Goal: Navigation & Orientation: Find specific page/section

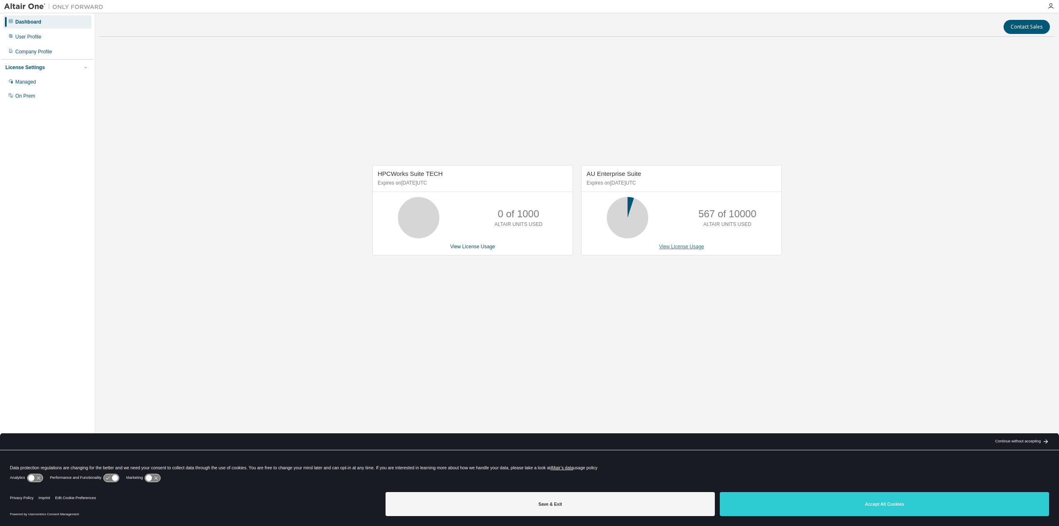
click at [675, 247] on link "View License Usage" at bounding box center [681, 247] width 45 height 6
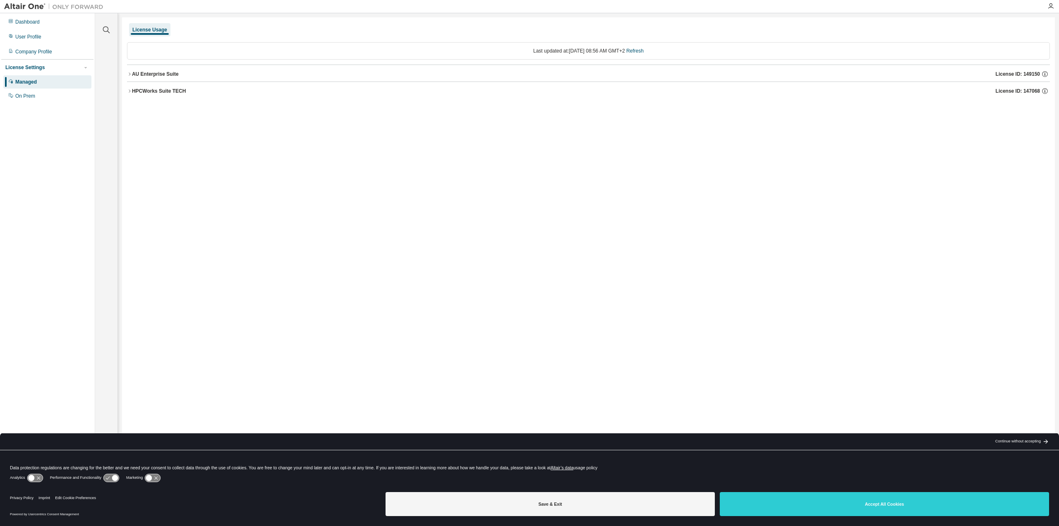
click at [1050, 2] on div at bounding box center [1050, 6] width 17 height 12
click at [1048, 9] on icon "button" at bounding box center [1050, 6] width 7 height 7
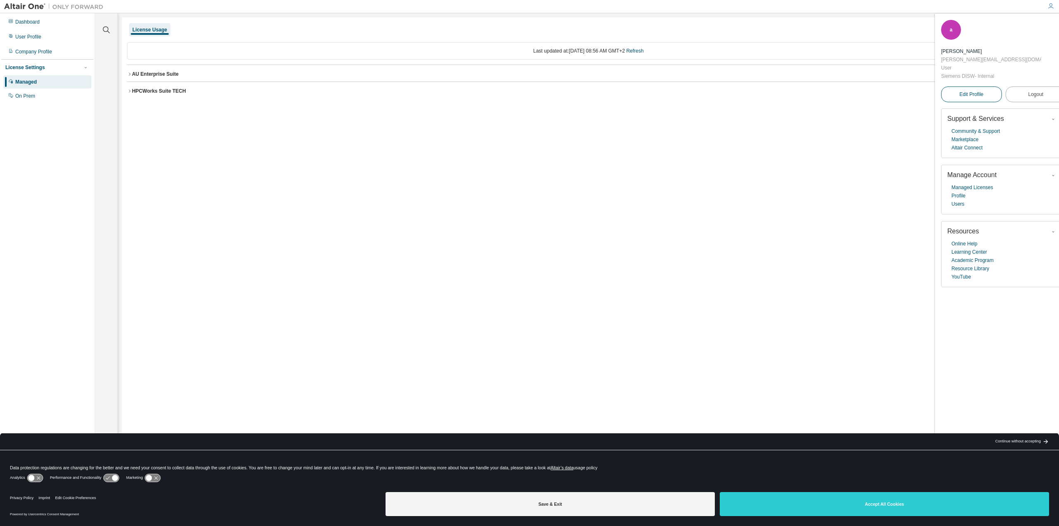
click at [984, 86] on link "Edit Profile" at bounding box center [971, 94] width 61 height 16
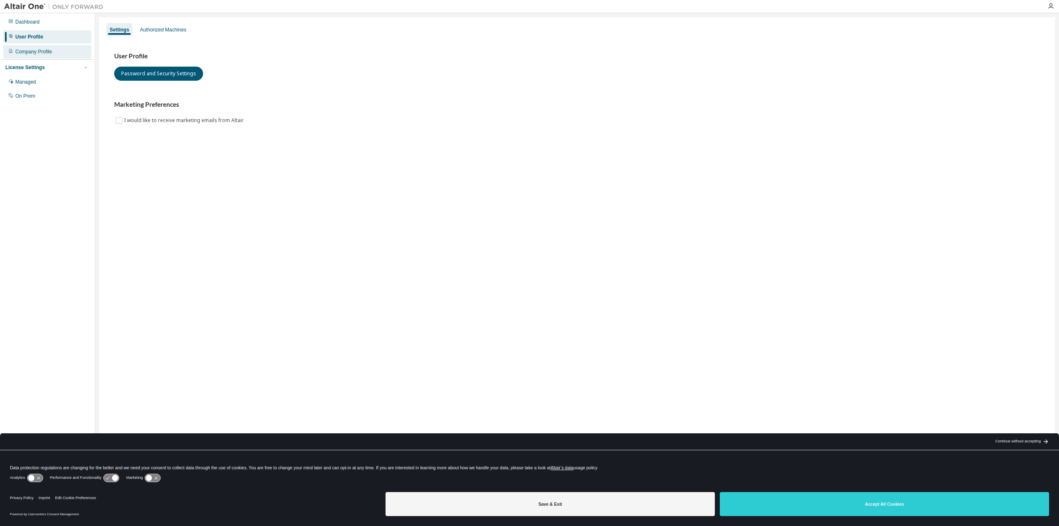
click at [40, 55] on div "Company Profile" at bounding box center [33, 51] width 37 height 7
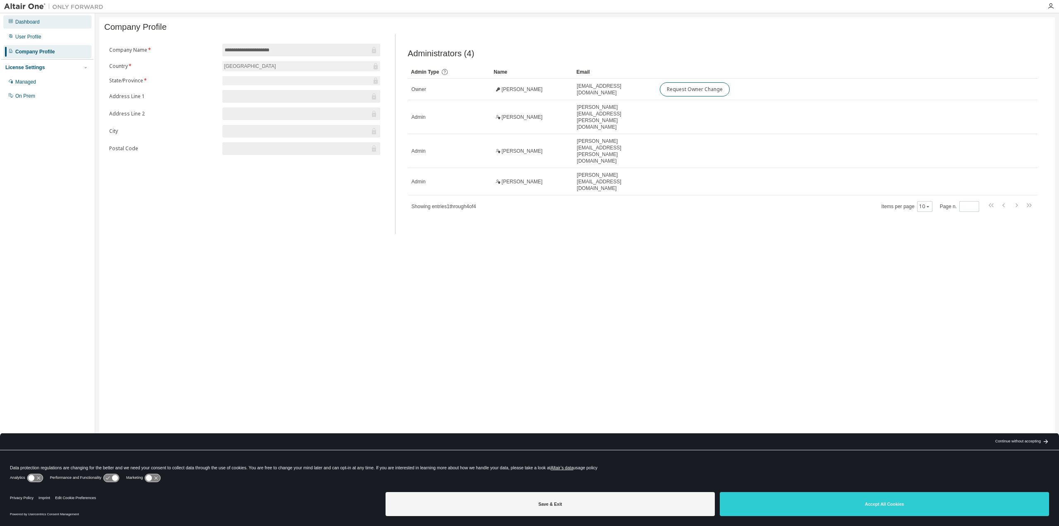
click at [44, 17] on div "Dashboard" at bounding box center [47, 21] width 88 height 13
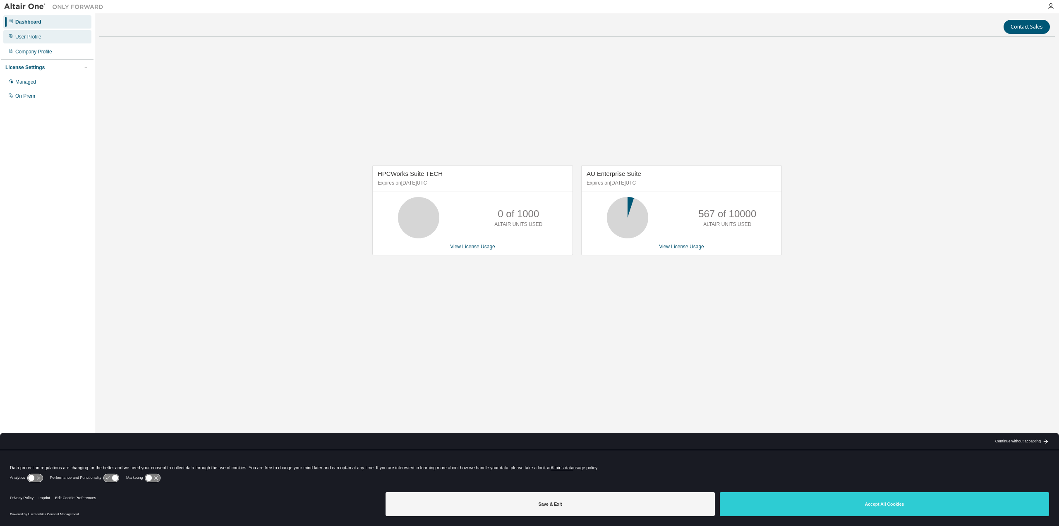
click at [32, 36] on div "User Profile" at bounding box center [28, 37] width 26 height 7
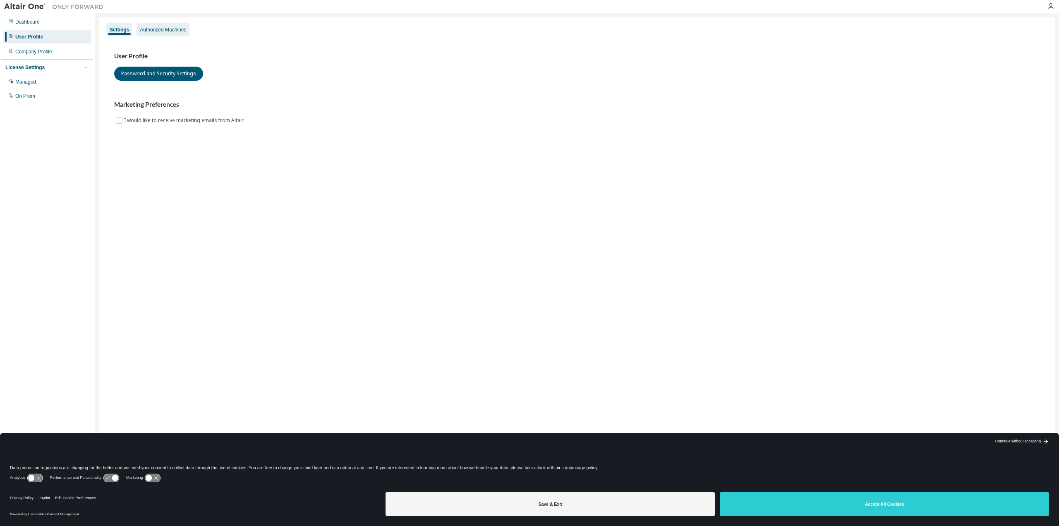
click at [153, 27] on div "Authorized Machines" at bounding box center [163, 29] width 46 height 7
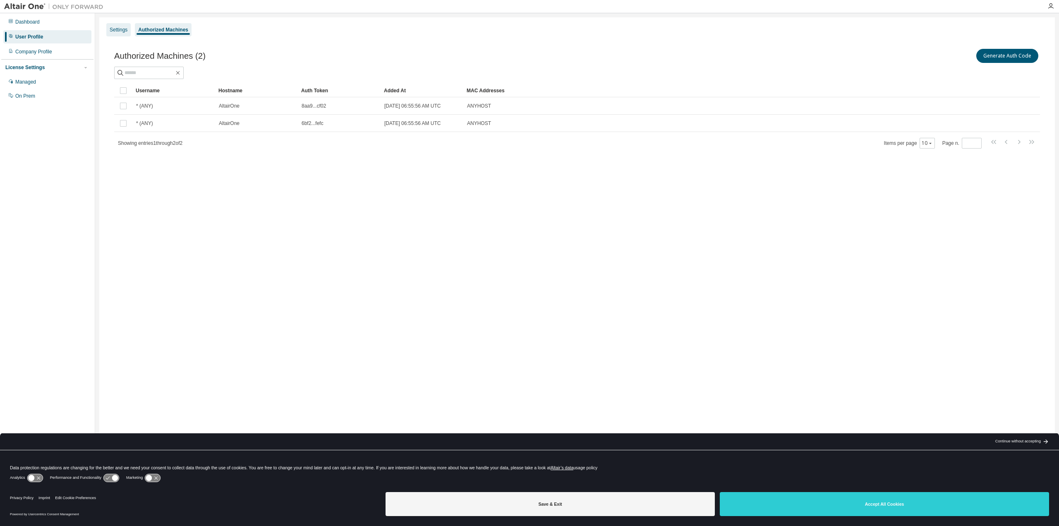
click at [122, 28] on div "Settings" at bounding box center [119, 29] width 18 height 7
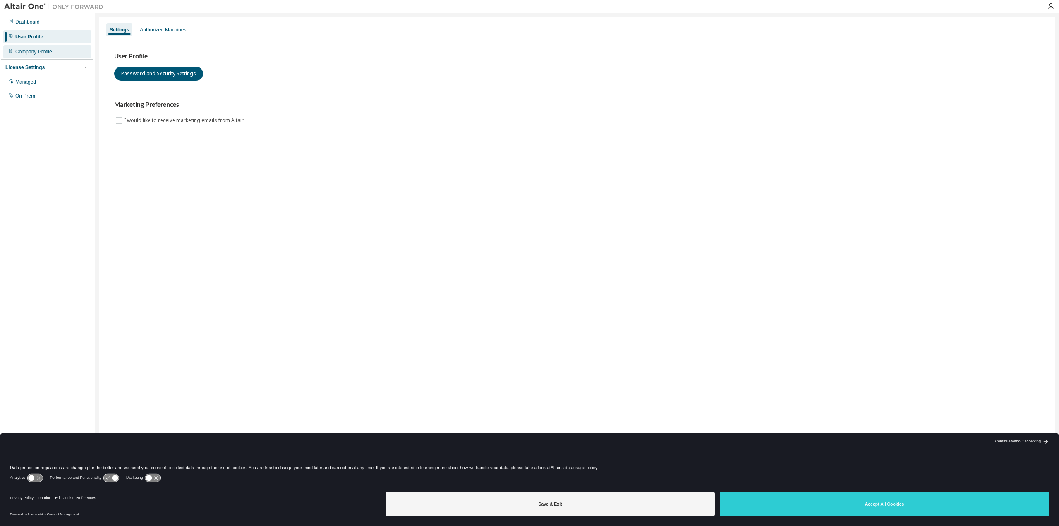
click at [42, 49] on div "Company Profile" at bounding box center [33, 51] width 37 height 7
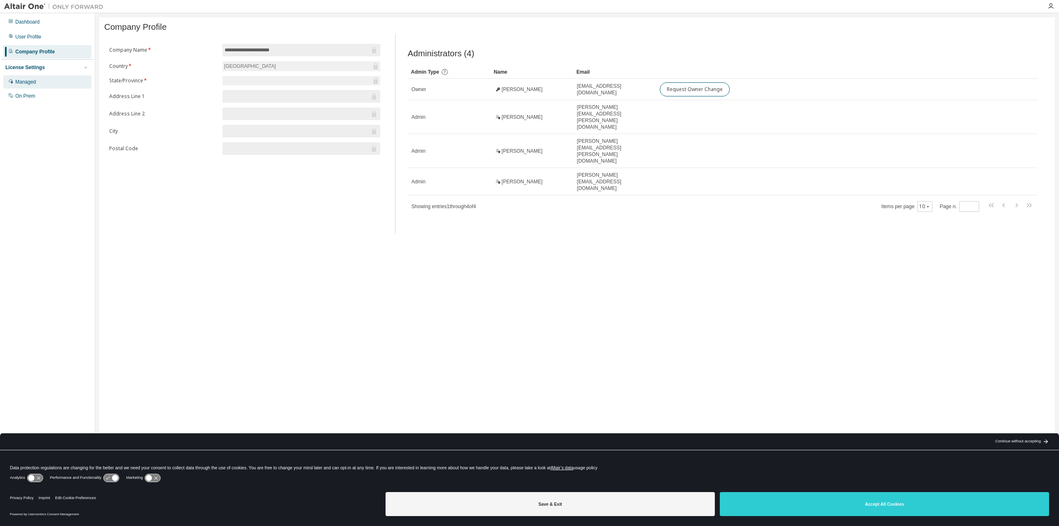
click at [41, 79] on div "Managed" at bounding box center [47, 81] width 88 height 13
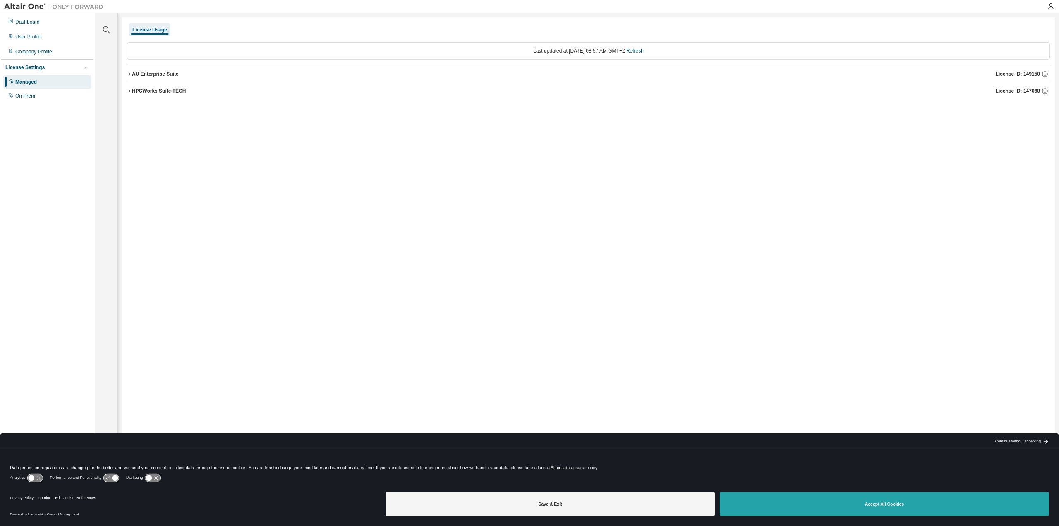
click at [819, 502] on button "Accept All Cookies" at bounding box center [884, 504] width 329 height 24
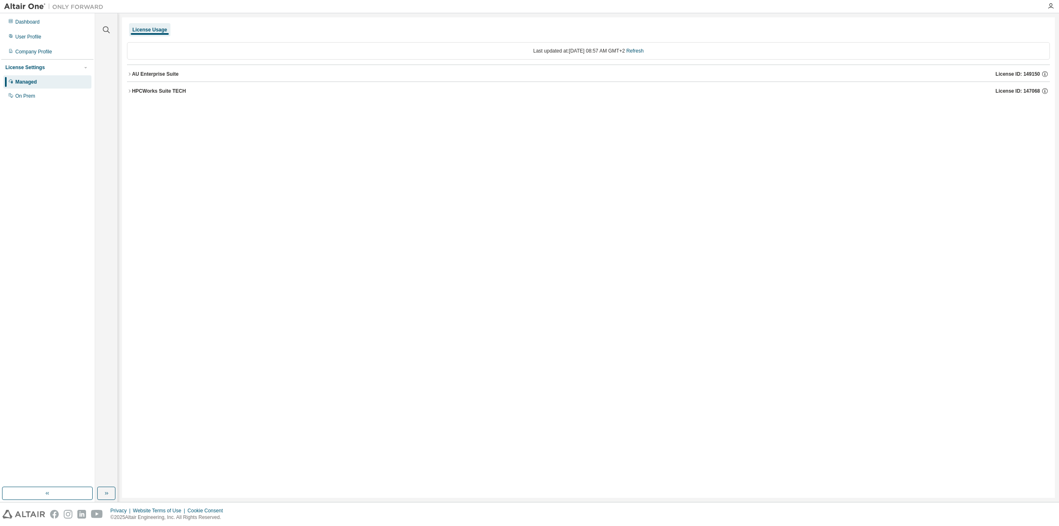
click at [158, 76] on div "AU Enterprise Suite" at bounding box center [155, 74] width 47 height 7
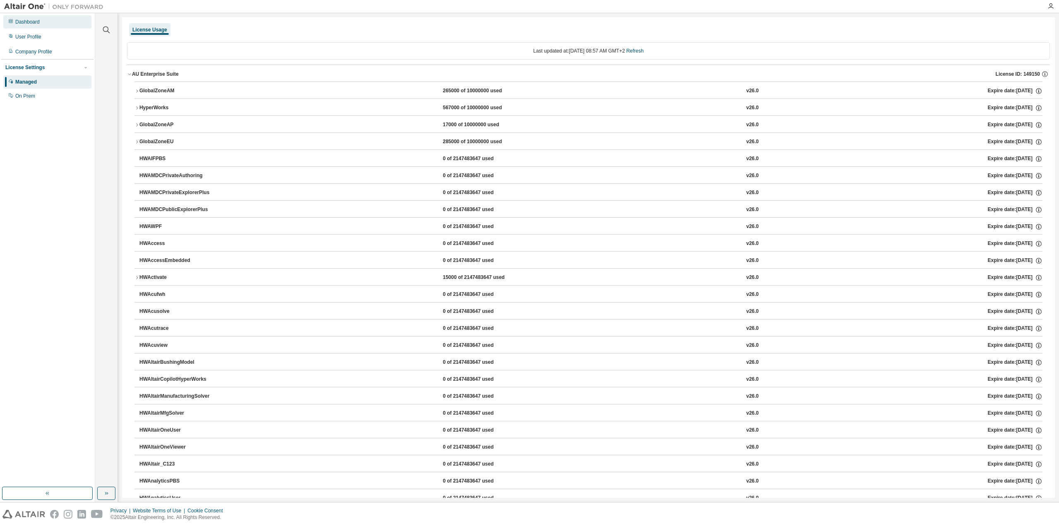
click at [29, 19] on div "Dashboard" at bounding box center [27, 22] width 24 height 7
